Goal: Transaction & Acquisition: Purchase product/service

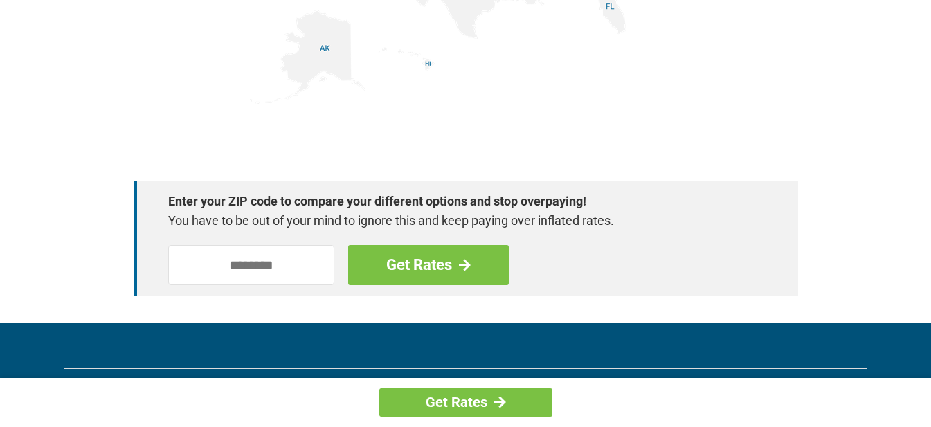
scroll to position [2030, 0]
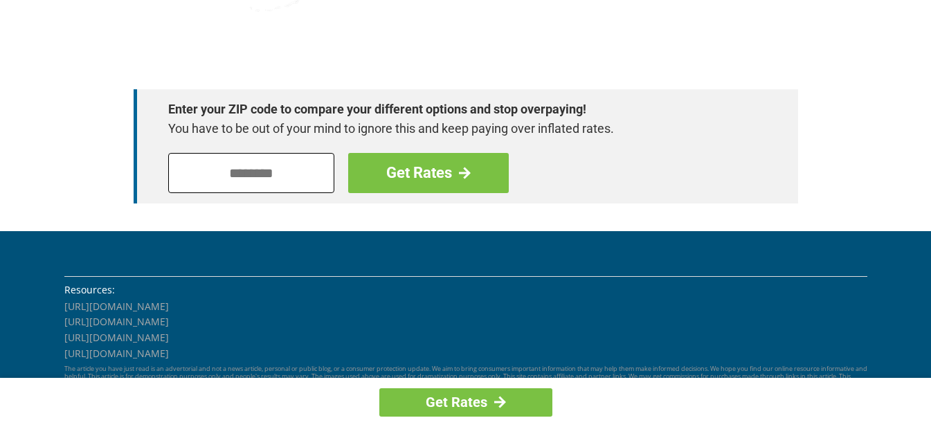
click at [278, 163] on input "tel" at bounding box center [251, 173] width 166 height 40
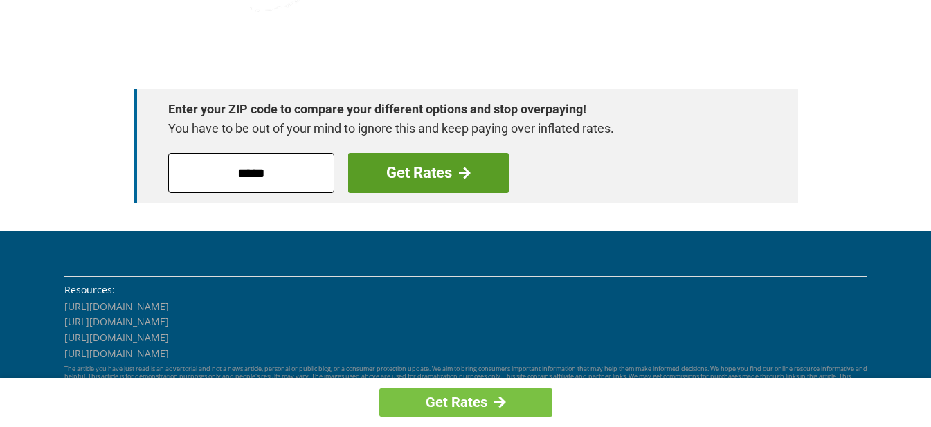
type input "*****"
click at [413, 161] on link "Get Rates" at bounding box center [428, 173] width 161 height 40
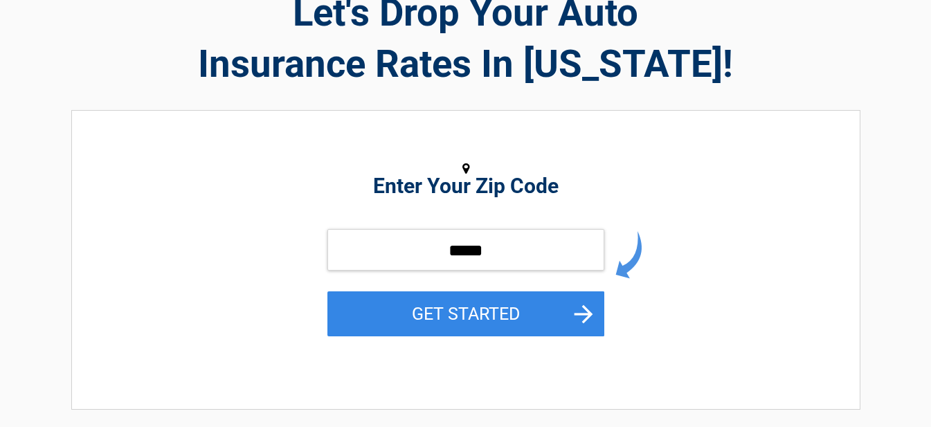
scroll to position [185, 0]
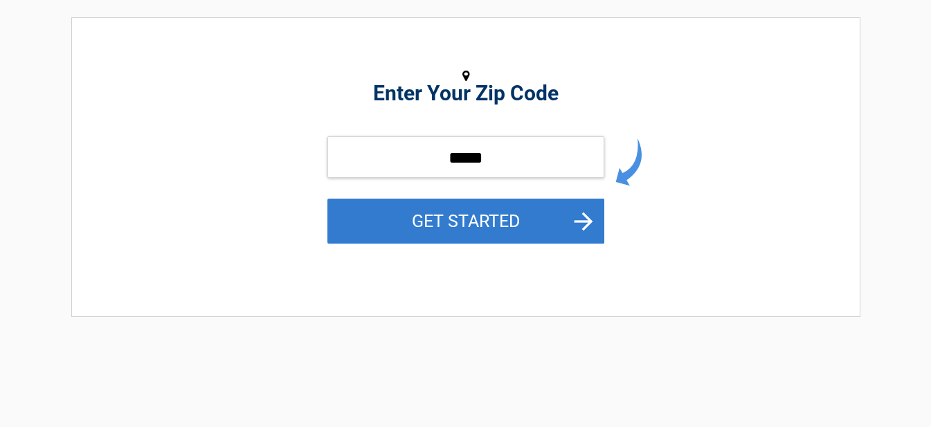
click at [553, 224] on button "GET STARTED" at bounding box center [465, 221] width 277 height 45
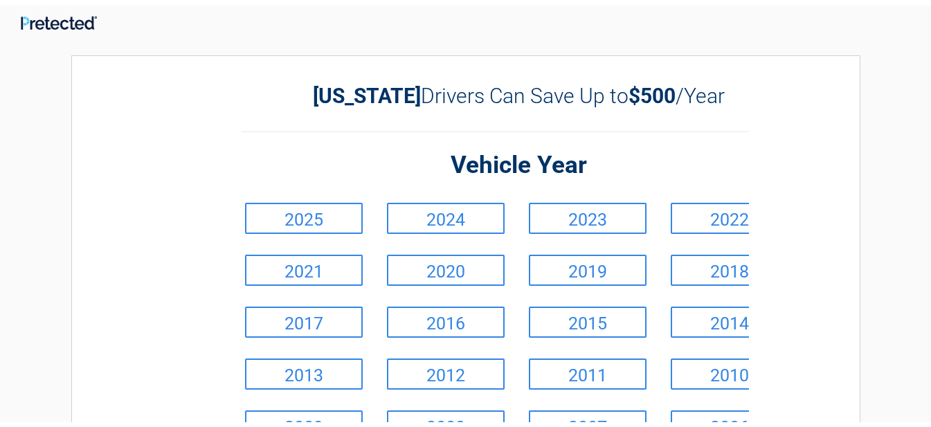
scroll to position [0, 0]
